Goal: Information Seeking & Learning: Learn about a topic

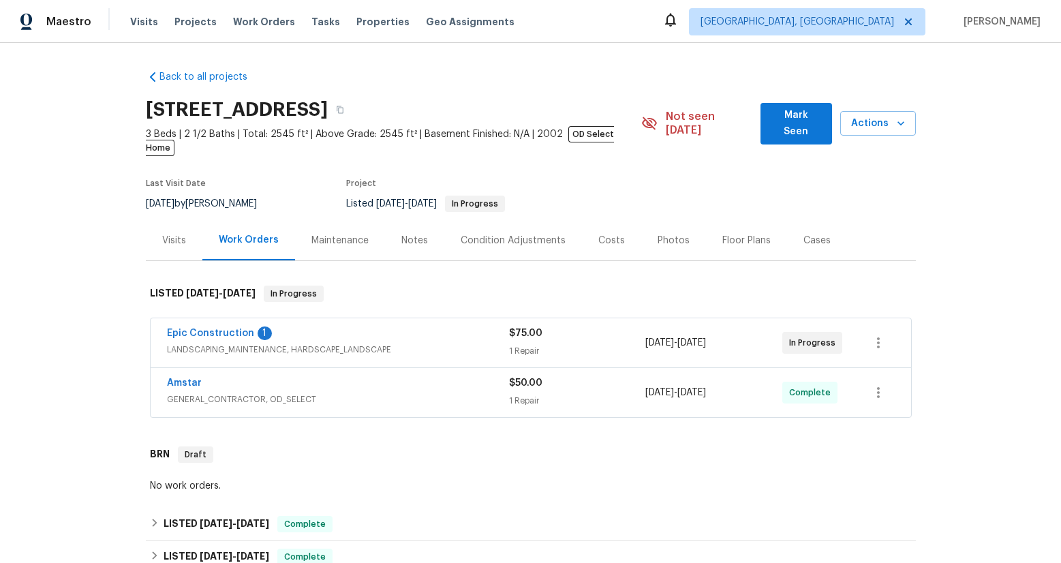
scroll to position [248, 0]
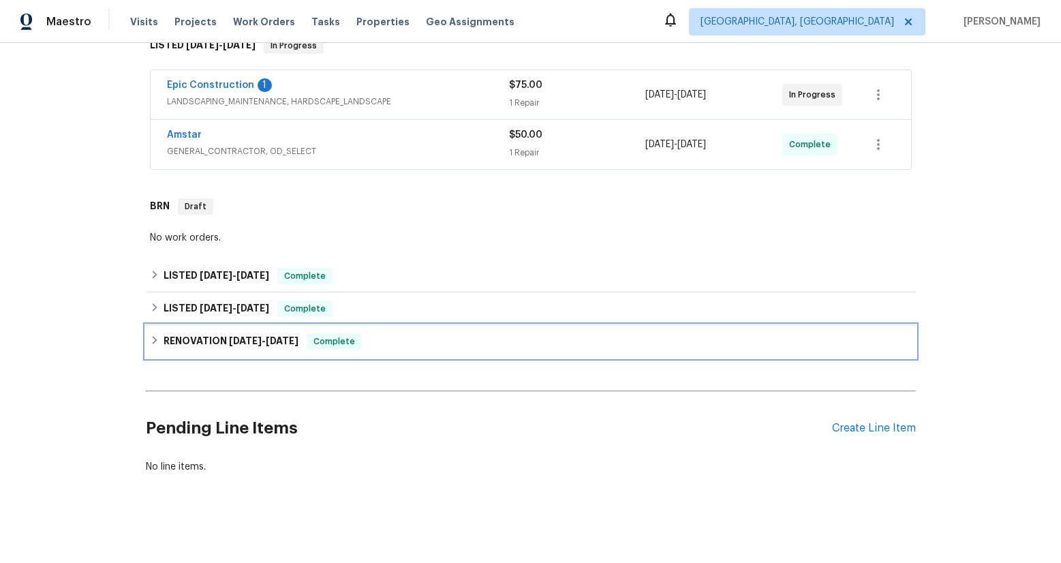
click at [256, 336] on span "[DATE] - [DATE]" at bounding box center [264, 341] width 70 height 10
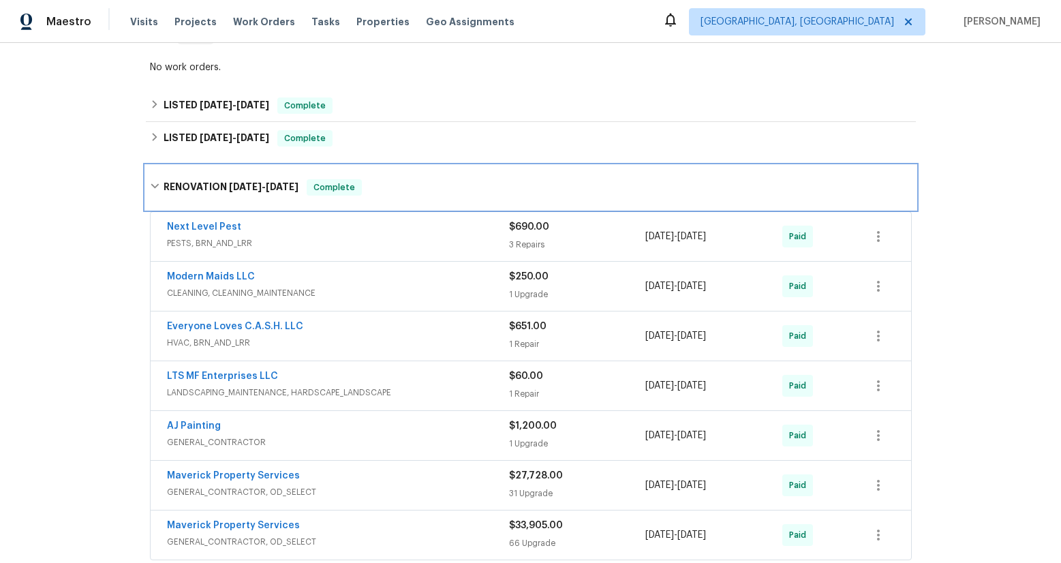
scroll to position [523, 0]
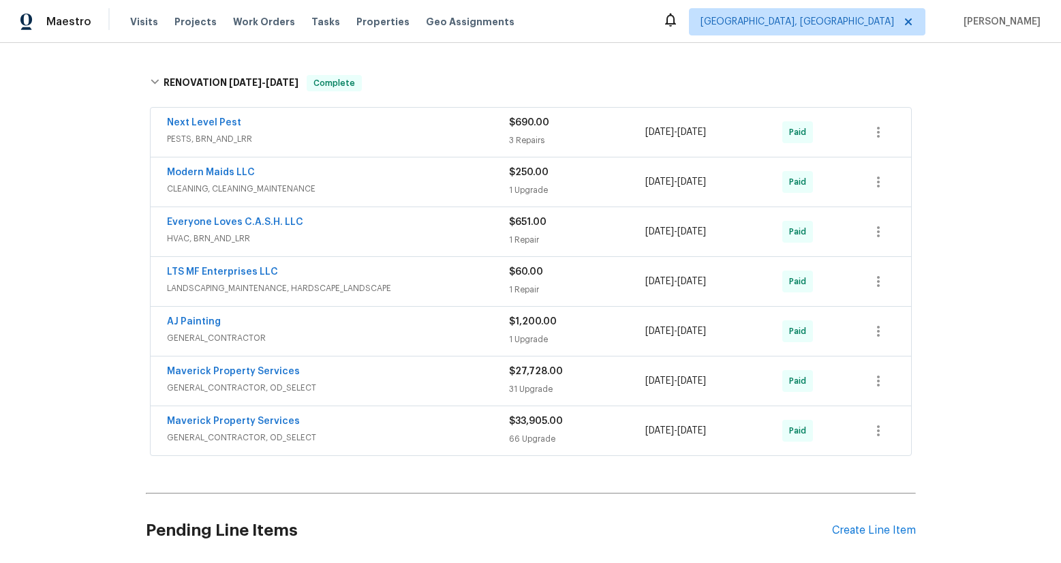
click at [242, 431] on span "GENERAL_CONTRACTOR, OD_SELECT" at bounding box center [338, 438] width 342 height 14
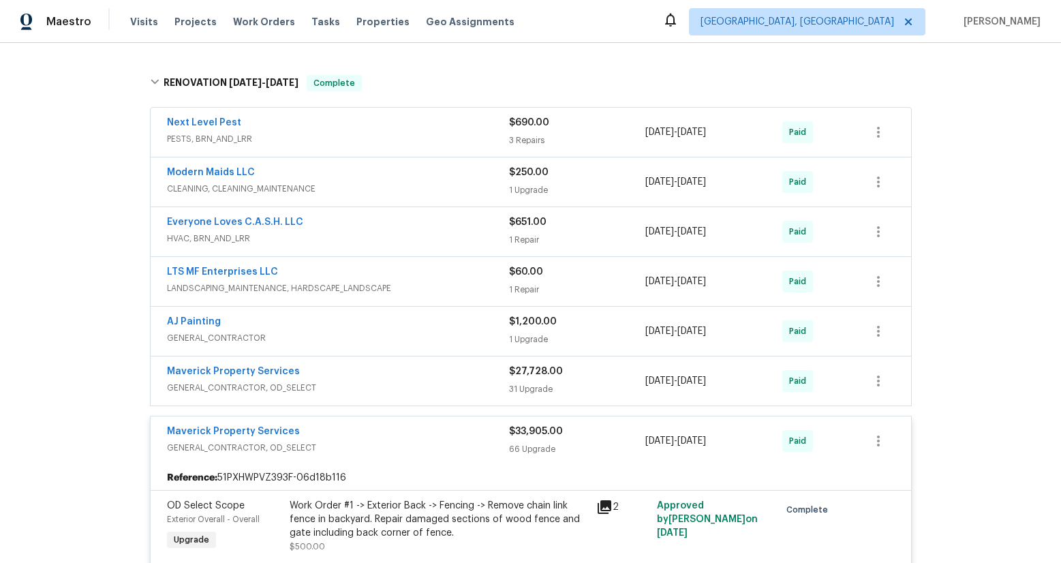
click at [270, 381] on span "GENERAL_CONTRACTOR, OD_SELECT" at bounding box center [338, 388] width 342 height 14
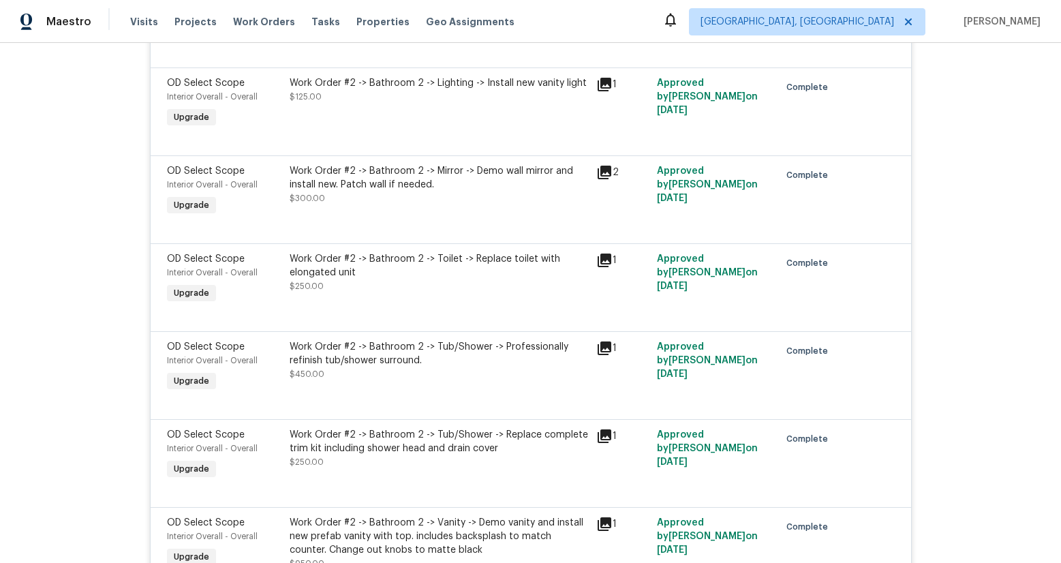
scroll to position [4221, 0]
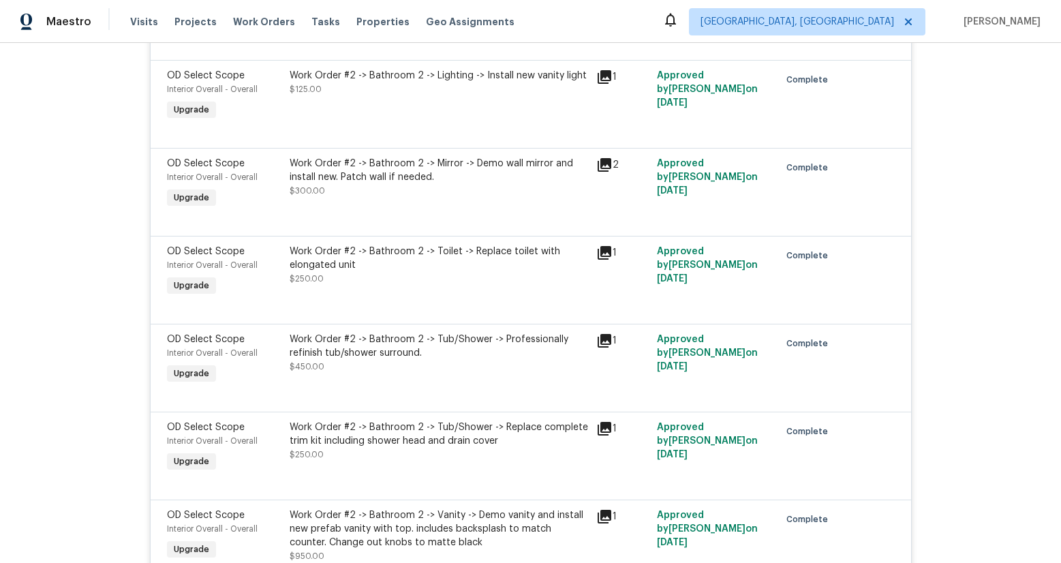
click at [598, 422] on icon at bounding box center [605, 429] width 14 height 14
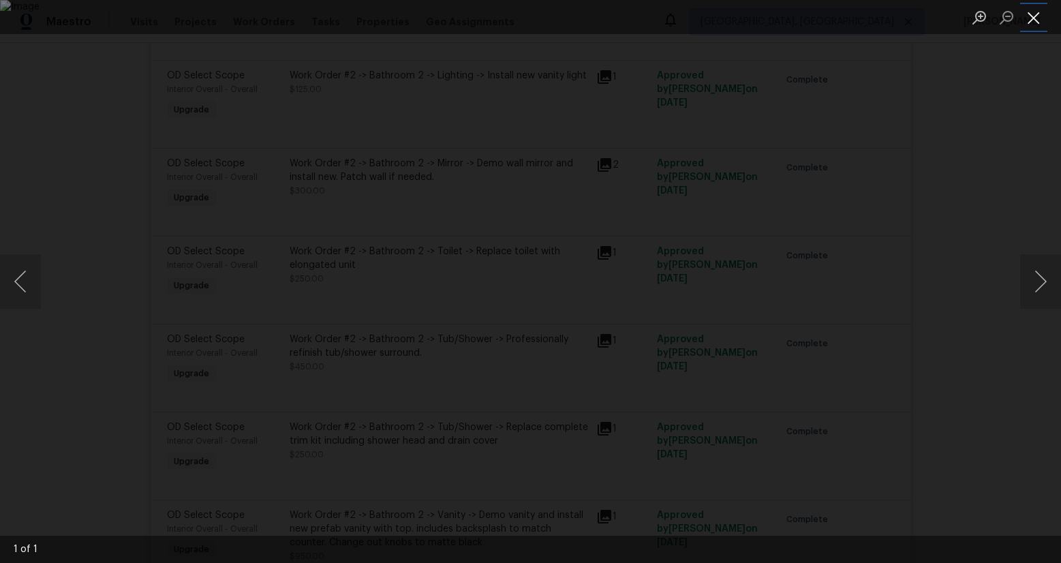
click at [1028, 18] on button "Close lightbox" at bounding box center [1033, 17] width 27 height 24
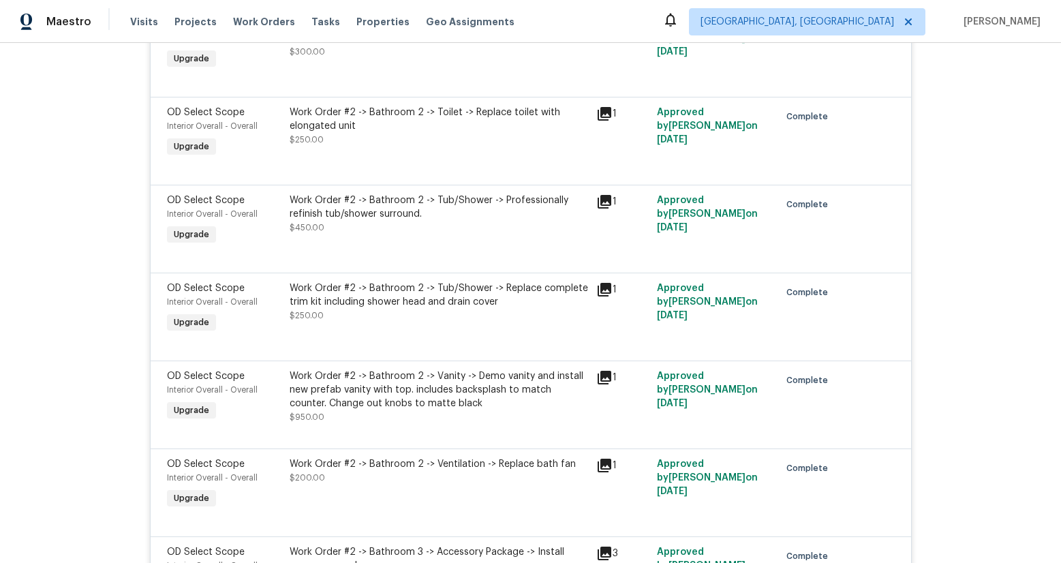
scroll to position [4296, 0]
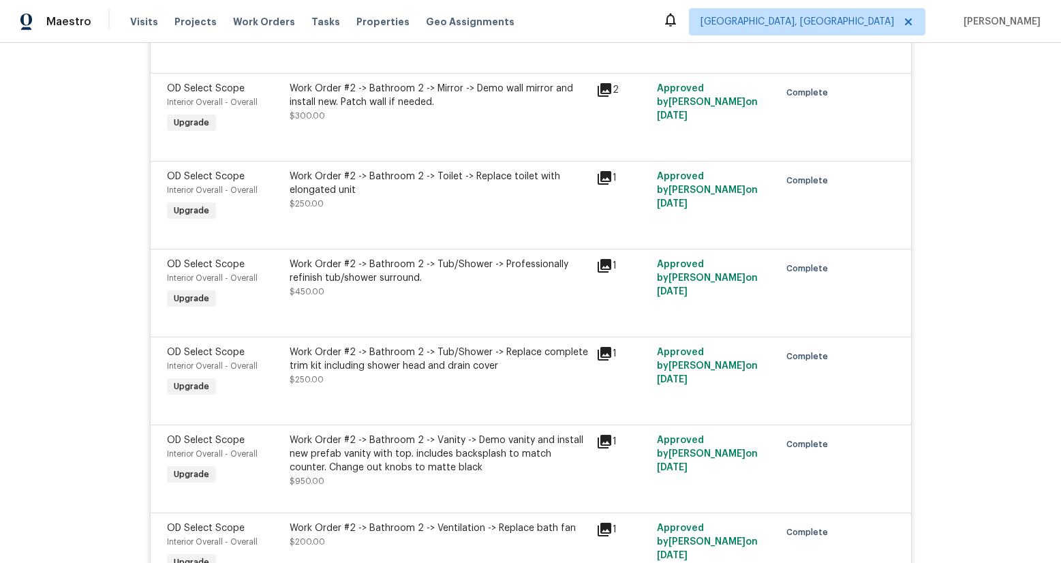
click at [600, 346] on icon at bounding box center [604, 354] width 16 height 16
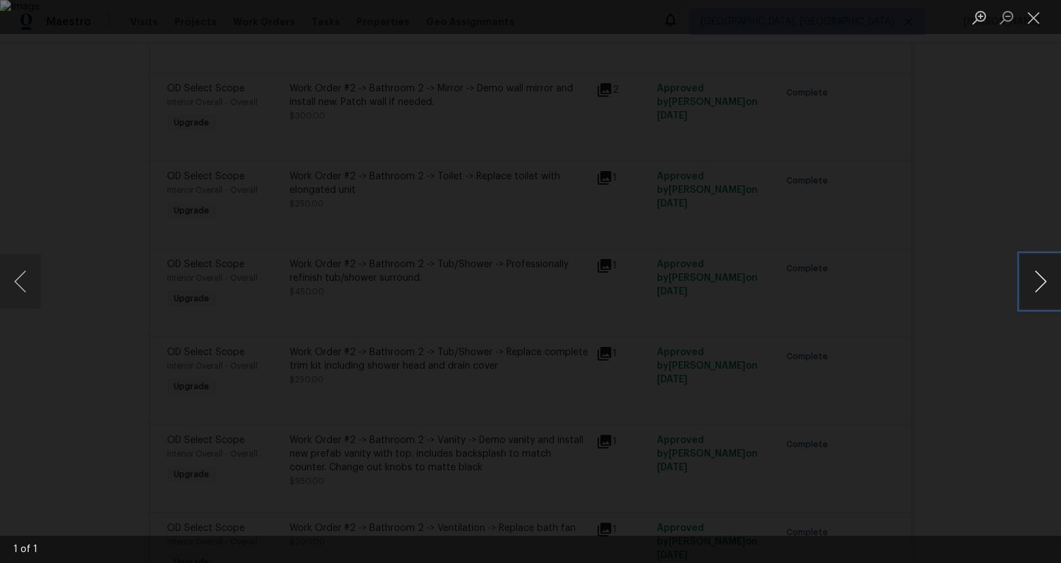
click at [1045, 279] on button "Next image" at bounding box center [1040, 281] width 41 height 55
click at [1033, 20] on button "Close lightbox" at bounding box center [1033, 17] width 27 height 24
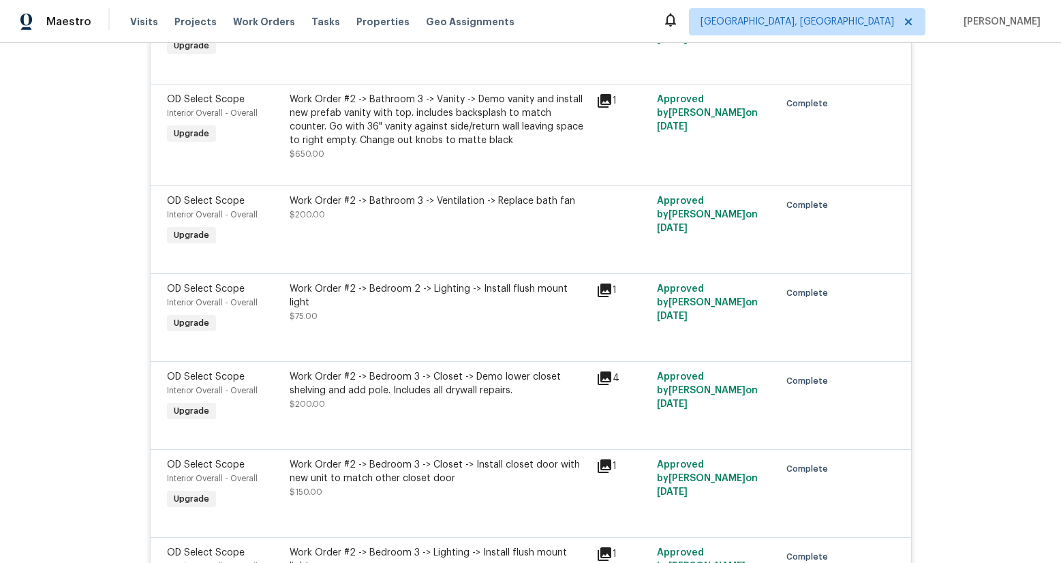
scroll to position [5398, 0]
